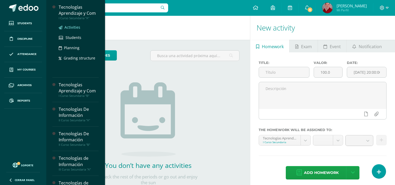
click at [69, 29] on span "Activities" at bounding box center [72, 27] width 16 height 5
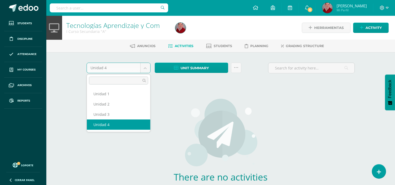
click at [146, 69] on body "Students Discipline Attendance My courses Archivos Reports Soporte Centro de ay…" at bounding box center [197, 113] width 395 height 226
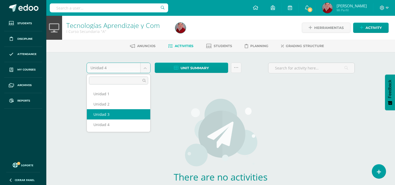
select select "Unidad 3"
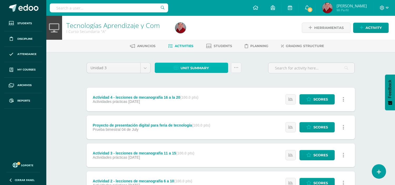
click at [182, 67] on span "Unit summary" at bounding box center [195, 68] width 28 height 10
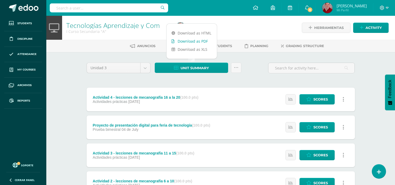
click at [179, 40] on link "Download as PDF" at bounding box center [192, 41] width 50 height 8
click at [67, 73] on div "Tecnologías Aprendizaje y Com I Curso Secundaria "A" Herramientas Detalle de as…" at bounding box center [220, 137] width 349 height 242
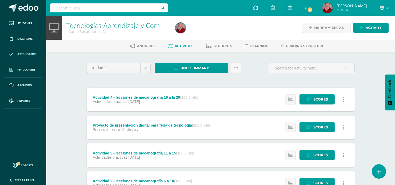
click at [32, 54] on span "Attendance" at bounding box center [26, 54] width 19 height 4
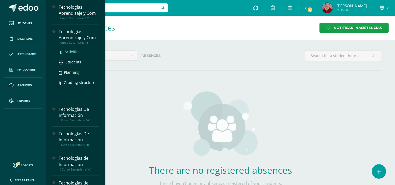
click at [73, 52] on span "Activities" at bounding box center [72, 51] width 16 height 5
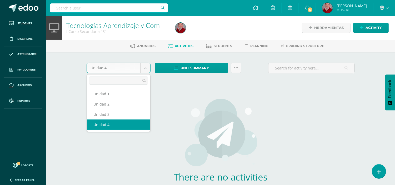
click at [145, 67] on body "Students Discipline Attendance My courses Archivos Reports Soporte Centro de ay…" at bounding box center [197, 113] width 395 height 226
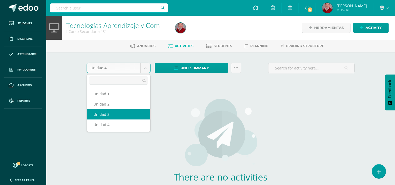
select select "Unidad 3"
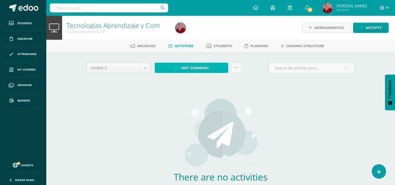
click at [192, 68] on span "Unit summary" at bounding box center [195, 68] width 28 height 10
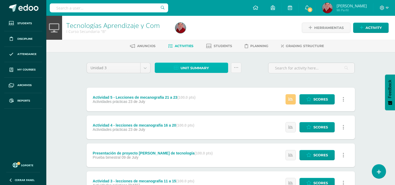
click at [181, 67] on span "Unit summary" at bounding box center [195, 68] width 28 height 10
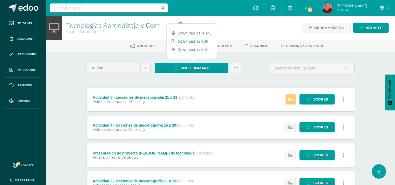
click at [182, 40] on link "Download as PDF" at bounding box center [192, 41] width 50 height 8
